Goal: Transaction & Acquisition: Subscribe to service/newsletter

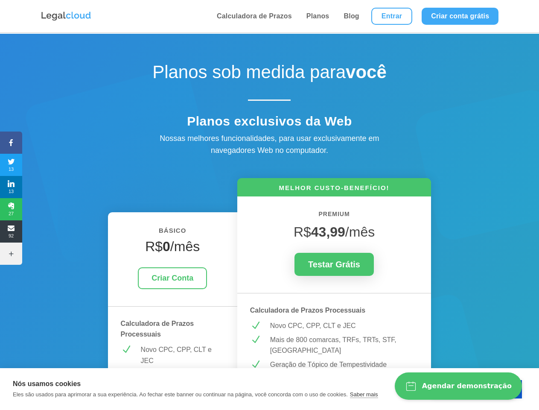
click at [11, 143] on icon at bounding box center [11, 142] width 22 height 7
click at [11, 165] on span "13" at bounding box center [11, 165] width 22 height 14
click at [11, 187] on span "13" at bounding box center [11, 187] width 22 height 14
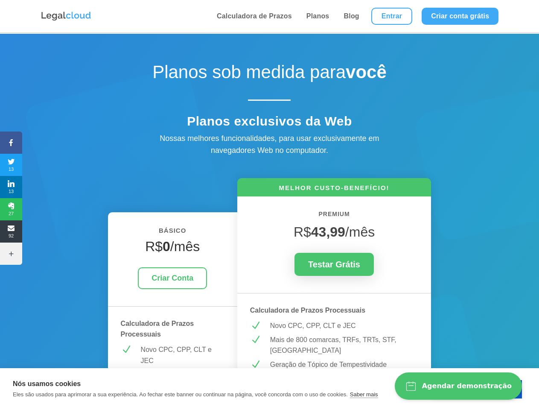
click at [11, 209] on span "27" at bounding box center [11, 209] width 22 height 14
click at [11, 231] on span "92" at bounding box center [11, 232] width 22 height 14
click at [11, 254] on icon at bounding box center [11, 253] width 22 height 7
